Goal: Task Accomplishment & Management: Use online tool/utility

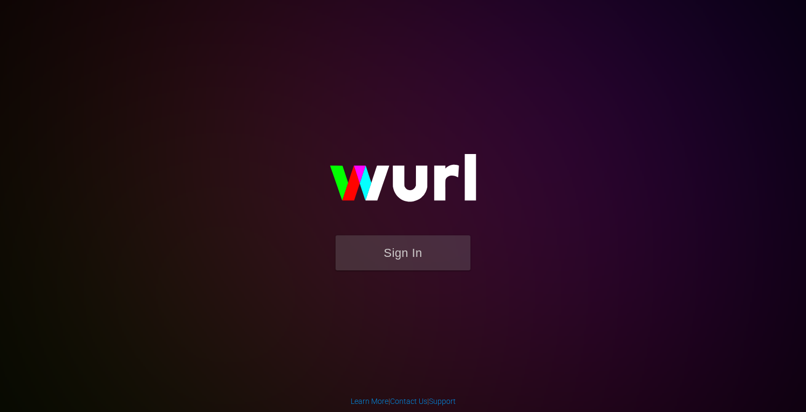
click at [400, 278] on form "Sign In" at bounding box center [403, 259] width 216 height 46
click at [403, 252] on button "Sign In" at bounding box center [402, 253] width 135 height 35
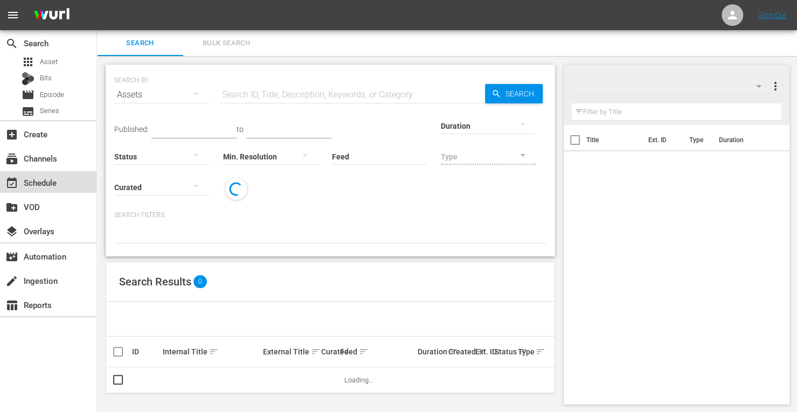
click at [31, 182] on div "event_available Schedule" at bounding box center [30, 181] width 60 height 10
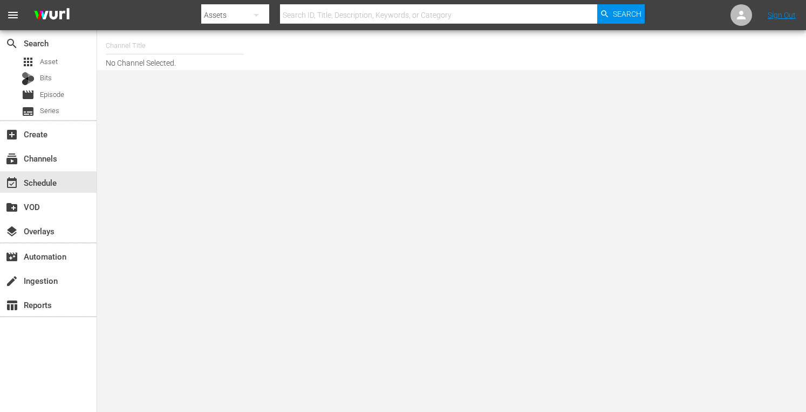
click at [167, 46] on input "text" at bounding box center [175, 46] width 138 height 26
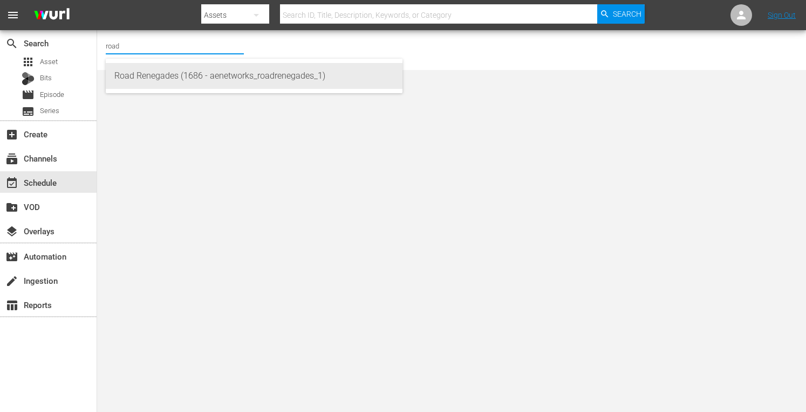
click at [157, 78] on div "Road Renegades (1686 - aenetworks_roadrenegades_1)" at bounding box center [253, 76] width 279 height 26
type input "Road Renegades (1686 - aenetworks_roadrenegades_1)"
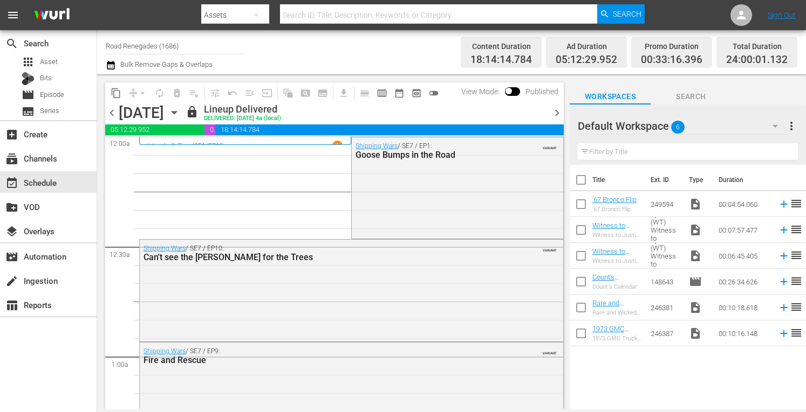
click at [555, 111] on span "chevron_right" at bounding box center [556, 112] width 13 height 13
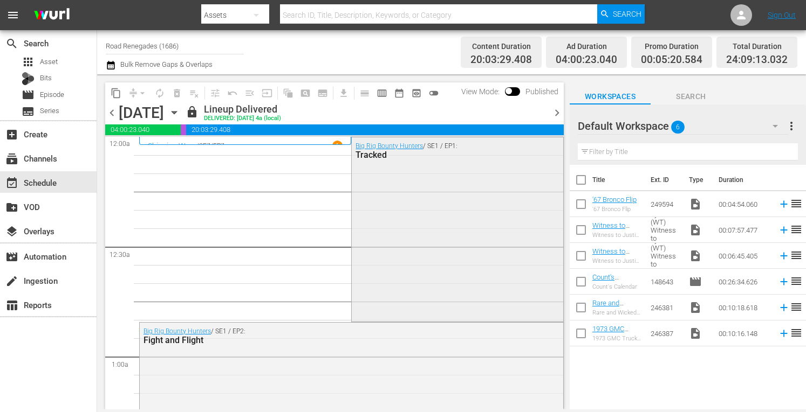
click at [417, 210] on div "Big Rig Bounty Hunters / SE1 / EP1: Tracked" at bounding box center [457, 228] width 211 height 182
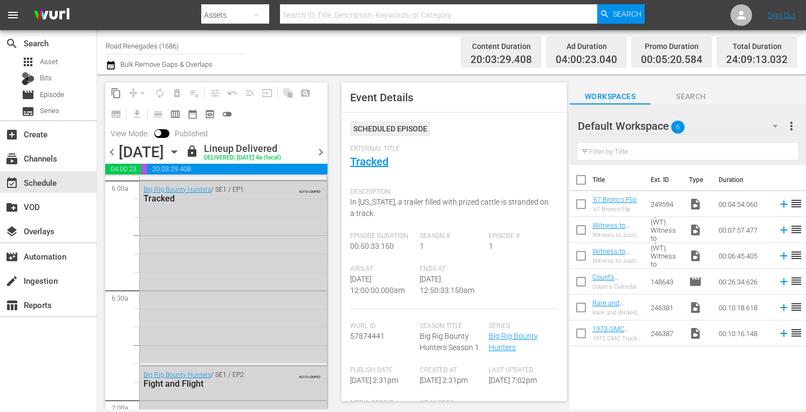
scroll to position [1323, 0]
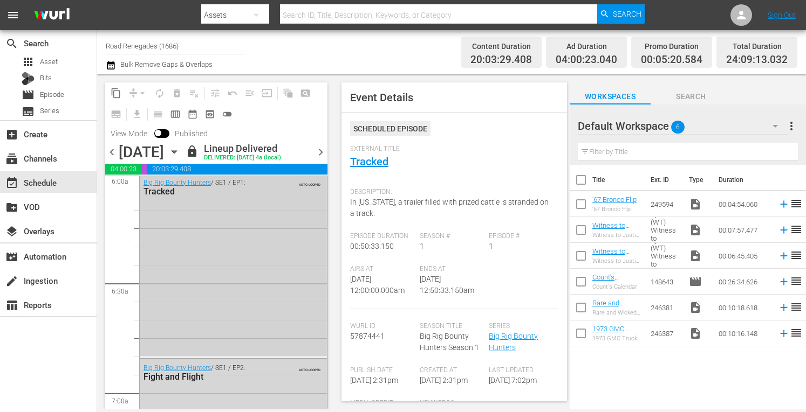
click at [243, 290] on div "Big Rig Bounty Hunters / SE1 / EP1: Tracked AUTO-LOOPED" at bounding box center [233, 265] width 187 height 182
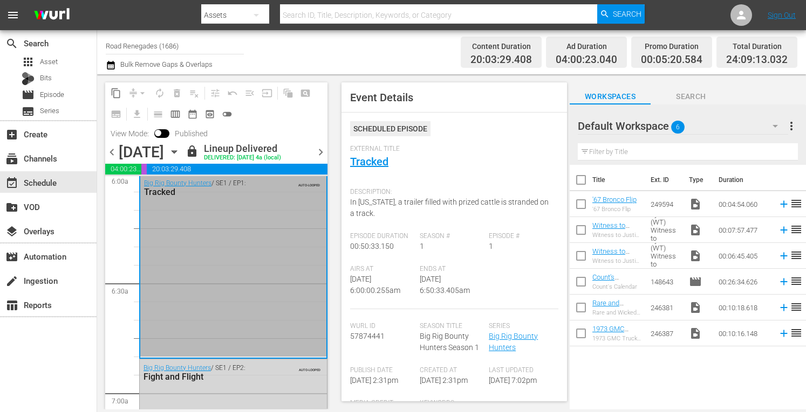
click at [320, 150] on span "chevron_right" at bounding box center [320, 152] width 13 height 13
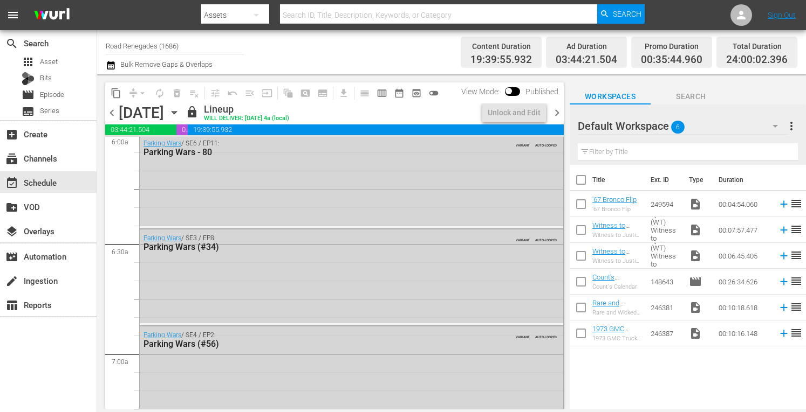
scroll to position [1176, 0]
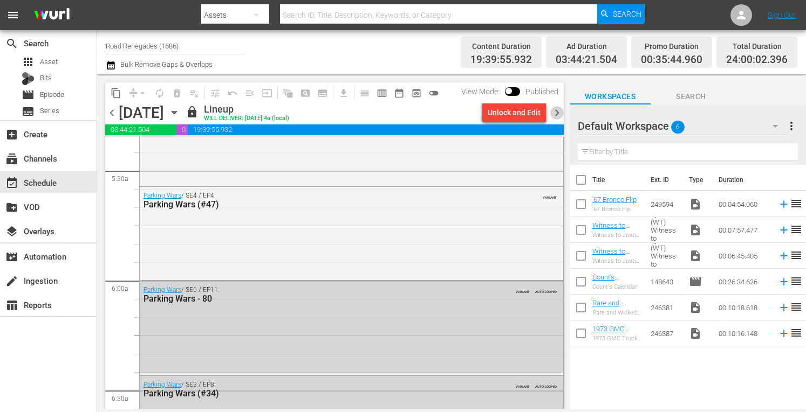
click at [561, 109] on span "chevron_right" at bounding box center [556, 112] width 13 height 13
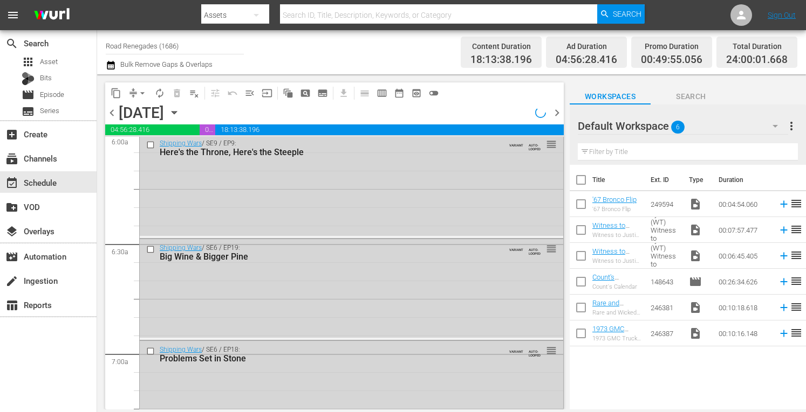
scroll to position [1194, 0]
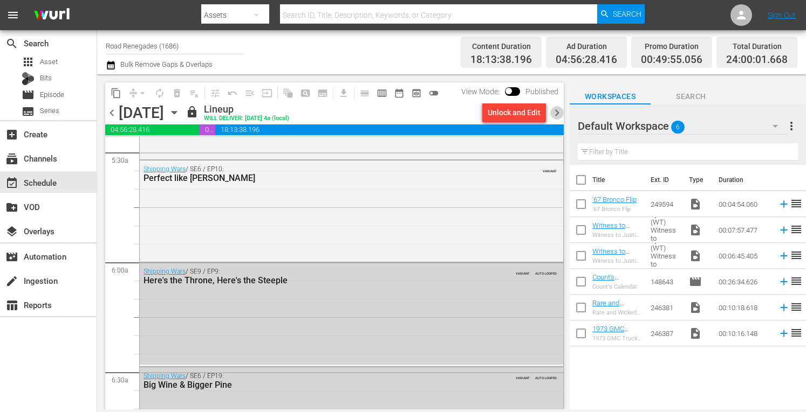
click at [558, 112] on span "chevron_right" at bounding box center [556, 112] width 13 height 13
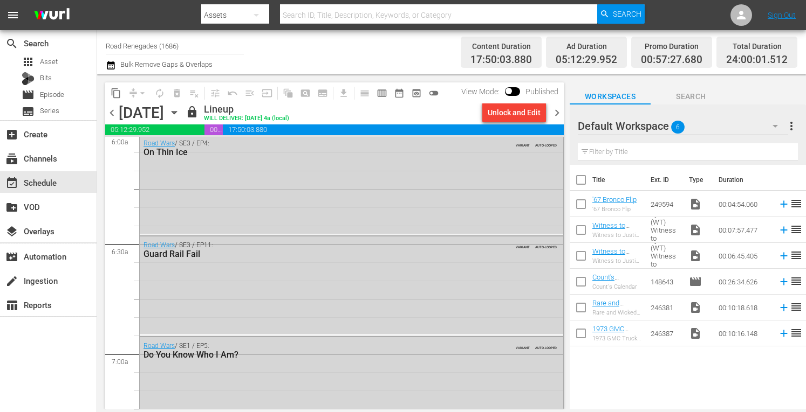
scroll to position [1194, 0]
